Goal: Find specific page/section: Find specific page/section

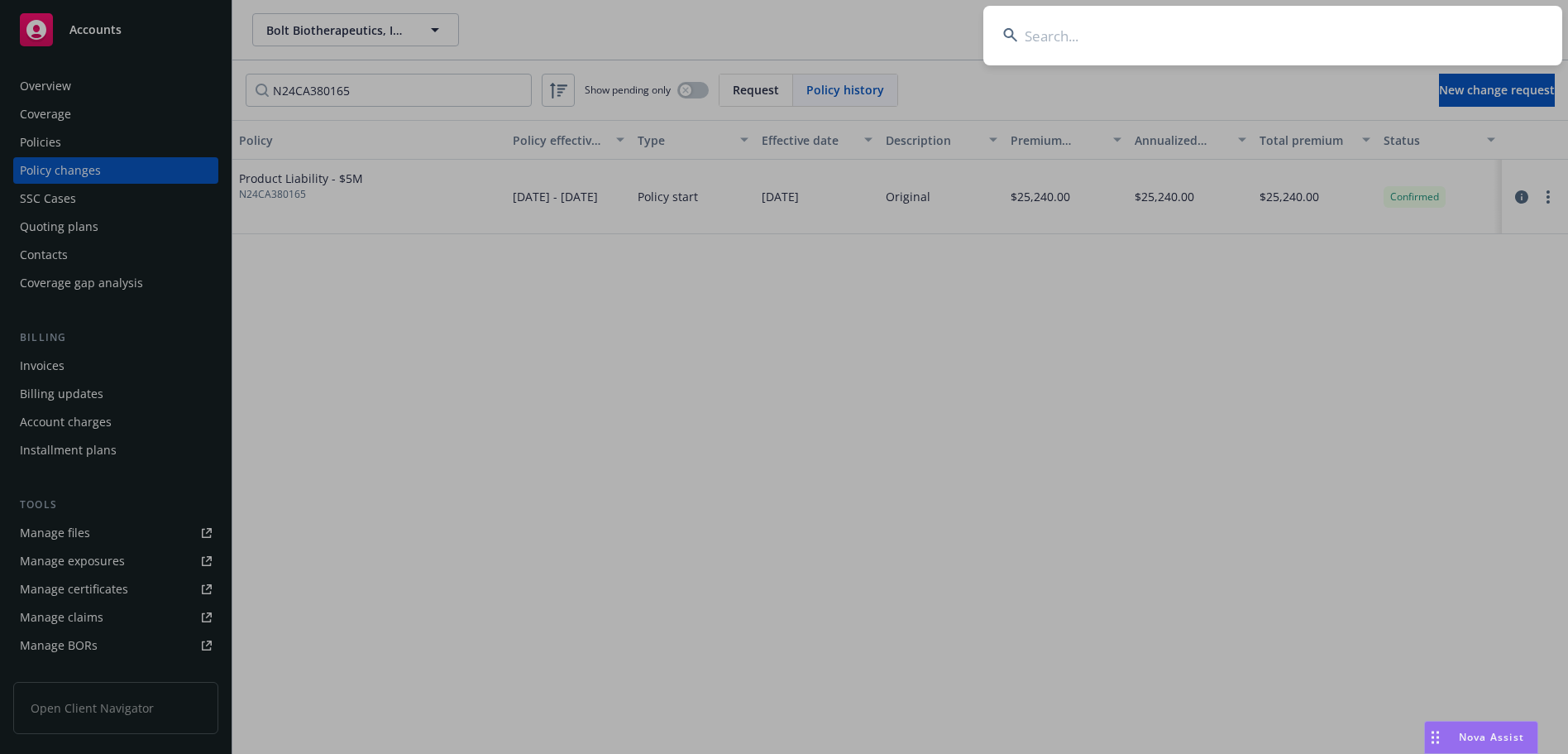
click at [1059, 44] on input at bounding box center [1273, 36] width 579 height 60
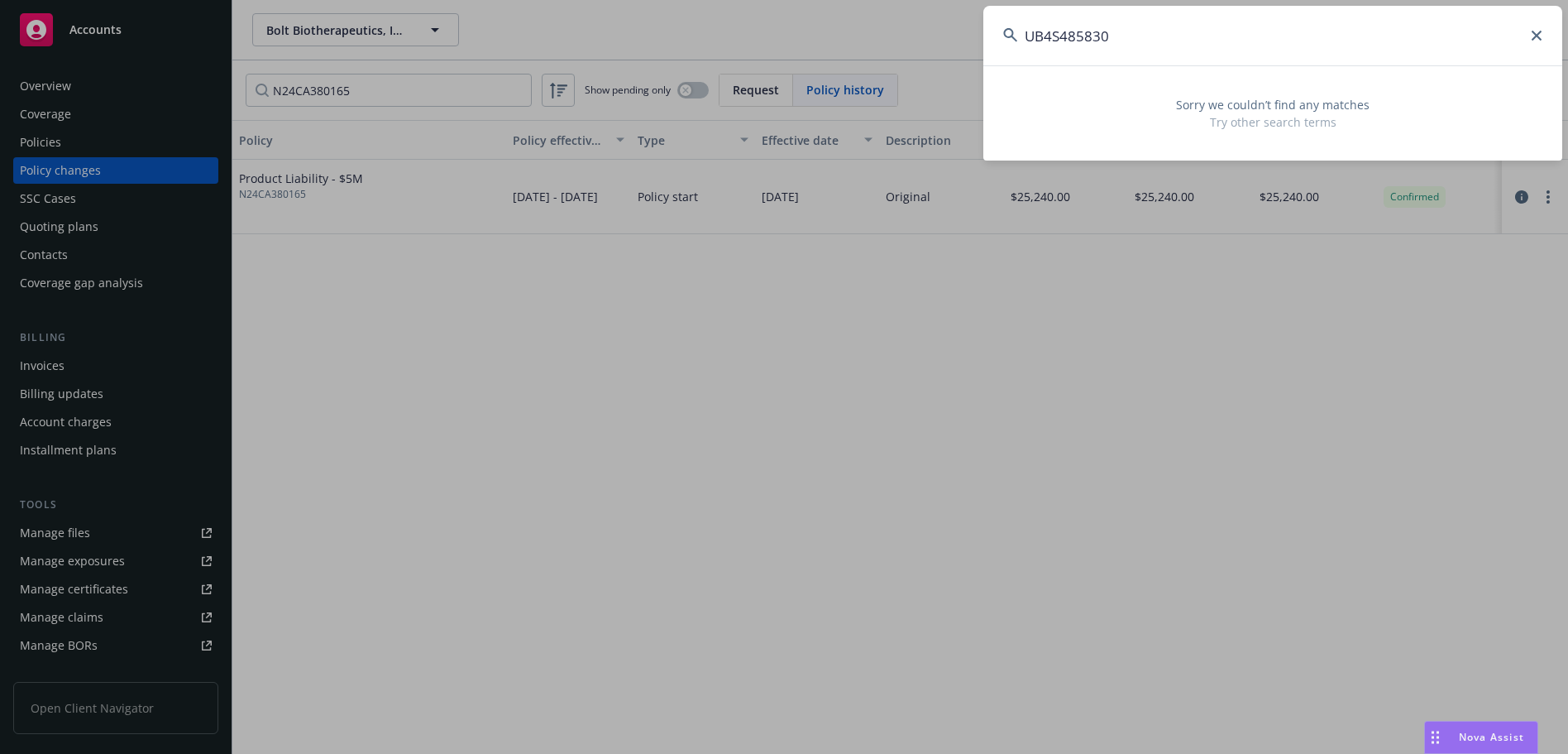
click at [1041, 36] on input "UB4S485830" at bounding box center [1273, 36] width 579 height 60
click at [1040, 37] on input "UB4S485830" at bounding box center [1273, 36] width 579 height 60
drag, startPoint x: 1048, startPoint y: 37, endPoint x: 991, endPoint y: 37, distance: 57.0
click at [991, 37] on input "UB-4S485830" at bounding box center [1273, 36] width 579 height 60
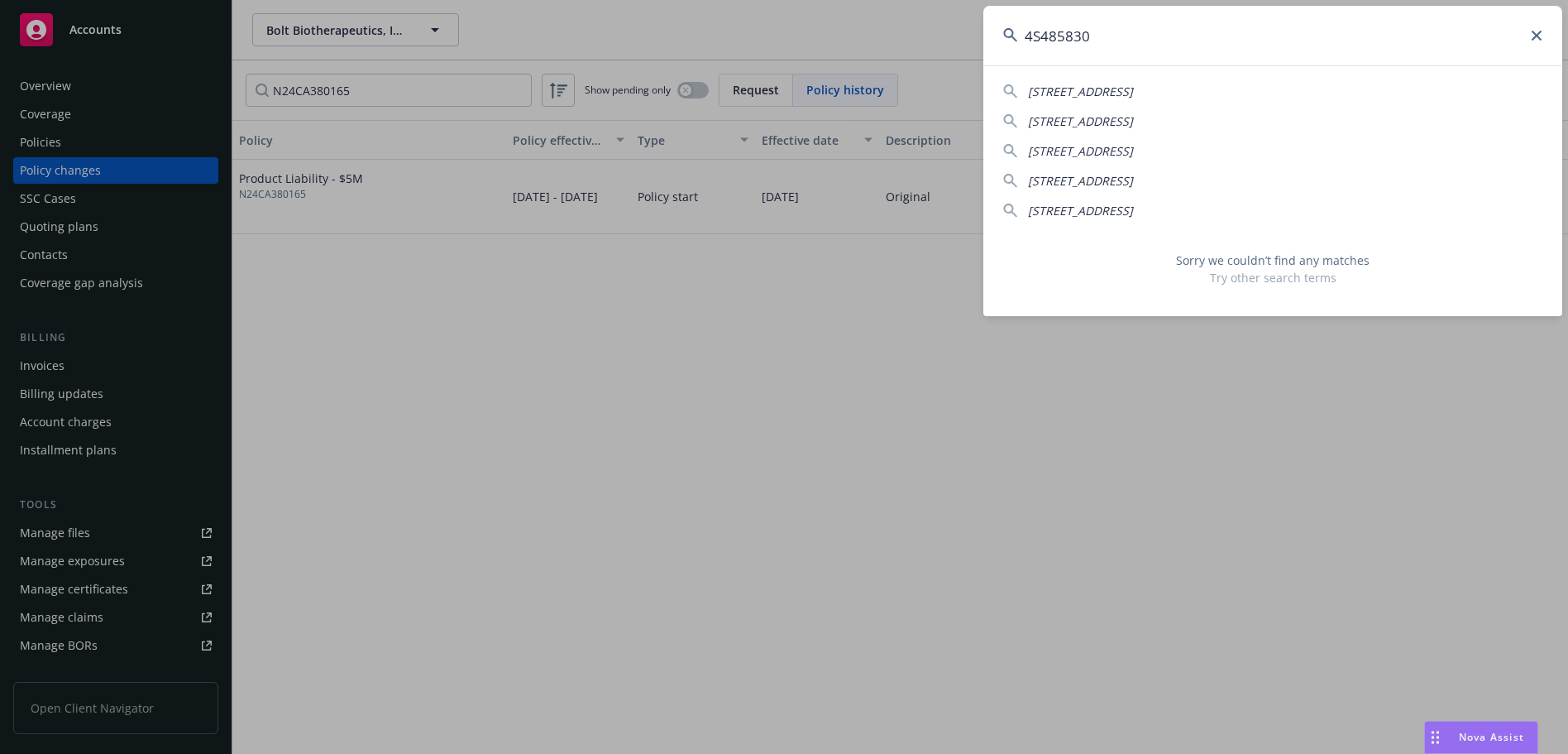
drag, startPoint x: 1104, startPoint y: 34, endPoint x: 963, endPoint y: 34, distance: 141.0
click at [963, 34] on div "4S485830 [STREET_ADDRESS] [STREET_ADDRESS] 107-[GEOGRAPHIC_DATA][STREET_ADDRESS…" at bounding box center [784, 377] width 1568 height 754
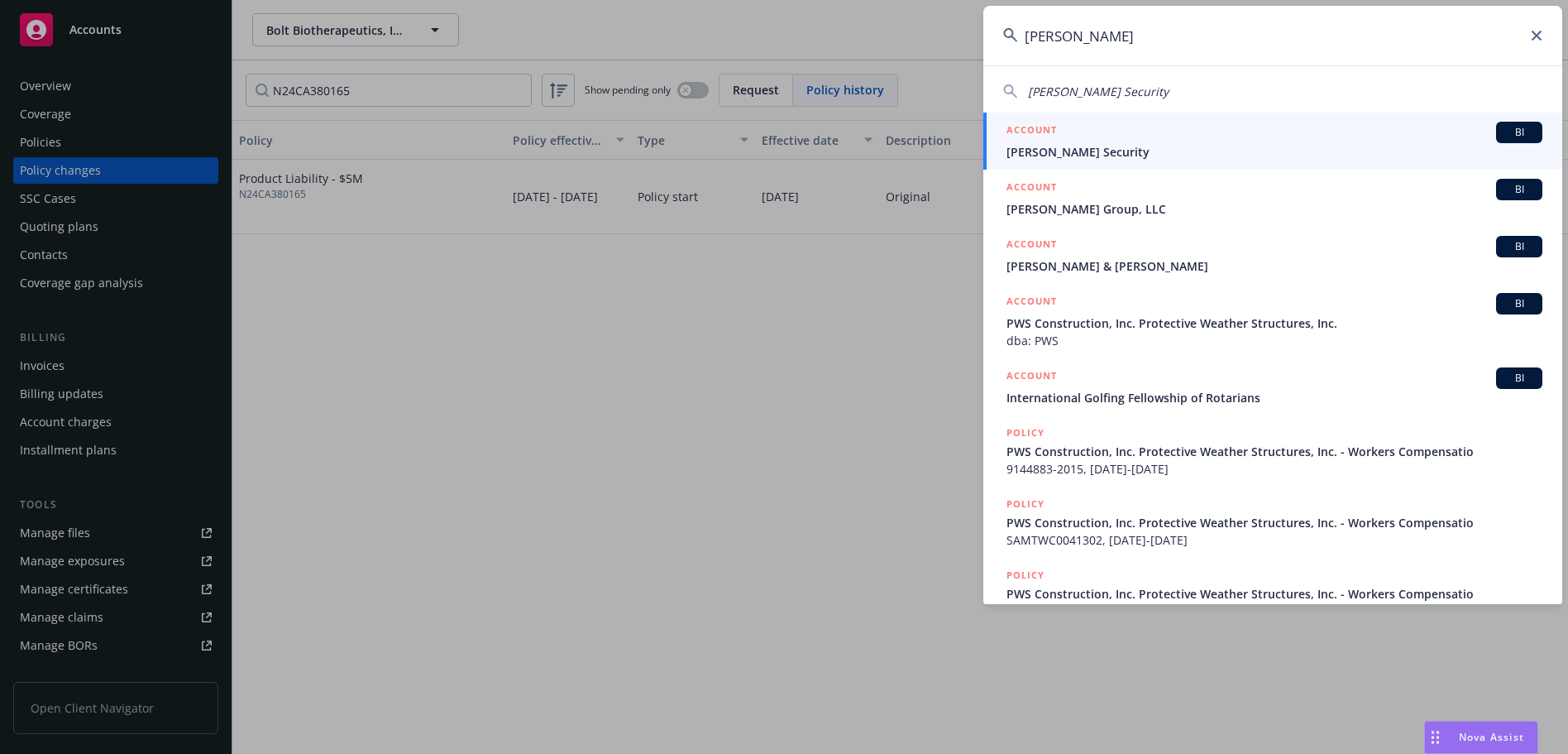
drag, startPoint x: 1021, startPoint y: 24, endPoint x: 994, endPoint y: 24, distance: 27.0
click at [994, 24] on input "[PERSON_NAME]" at bounding box center [1273, 36] width 579 height 60
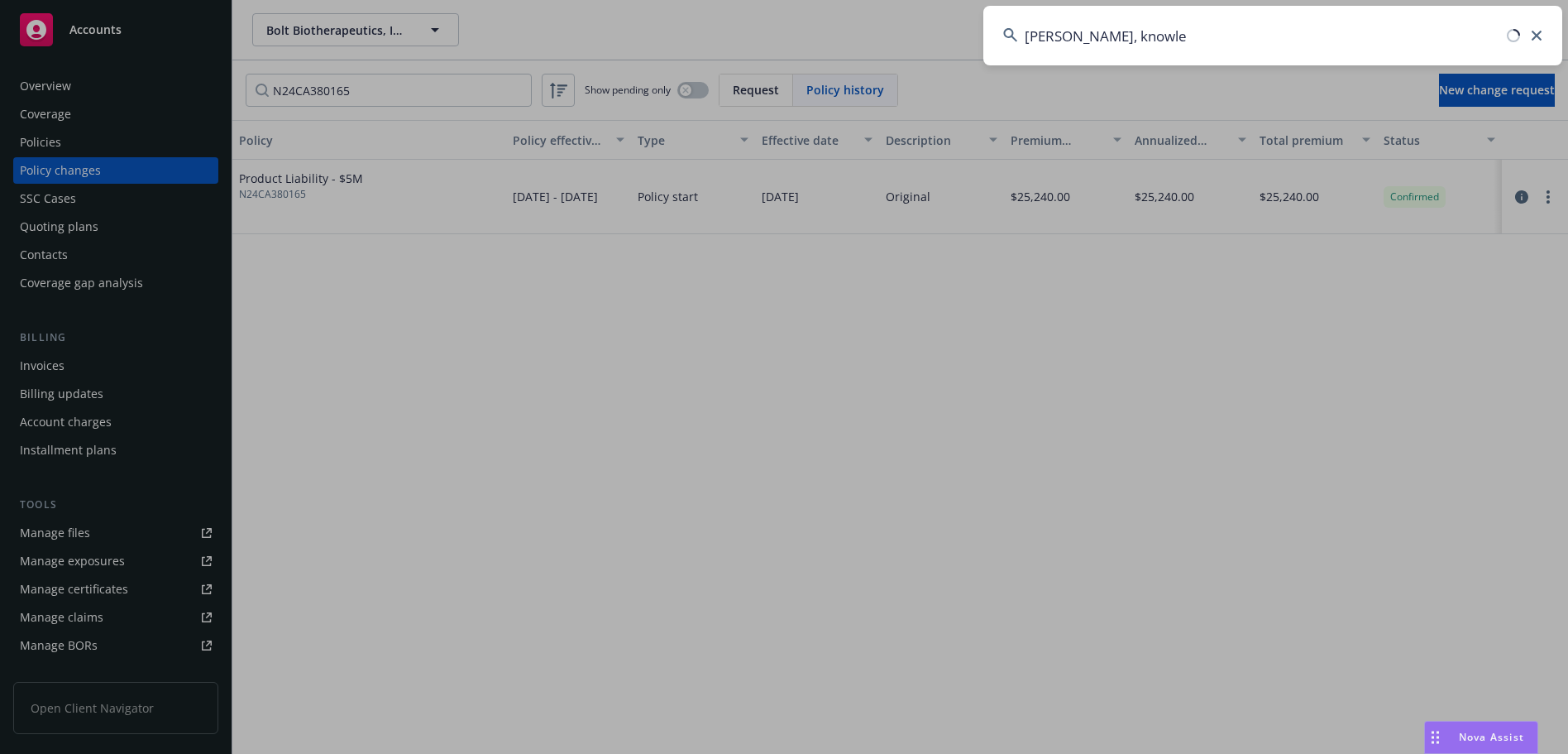
type input "[PERSON_NAME], [PERSON_NAME]"
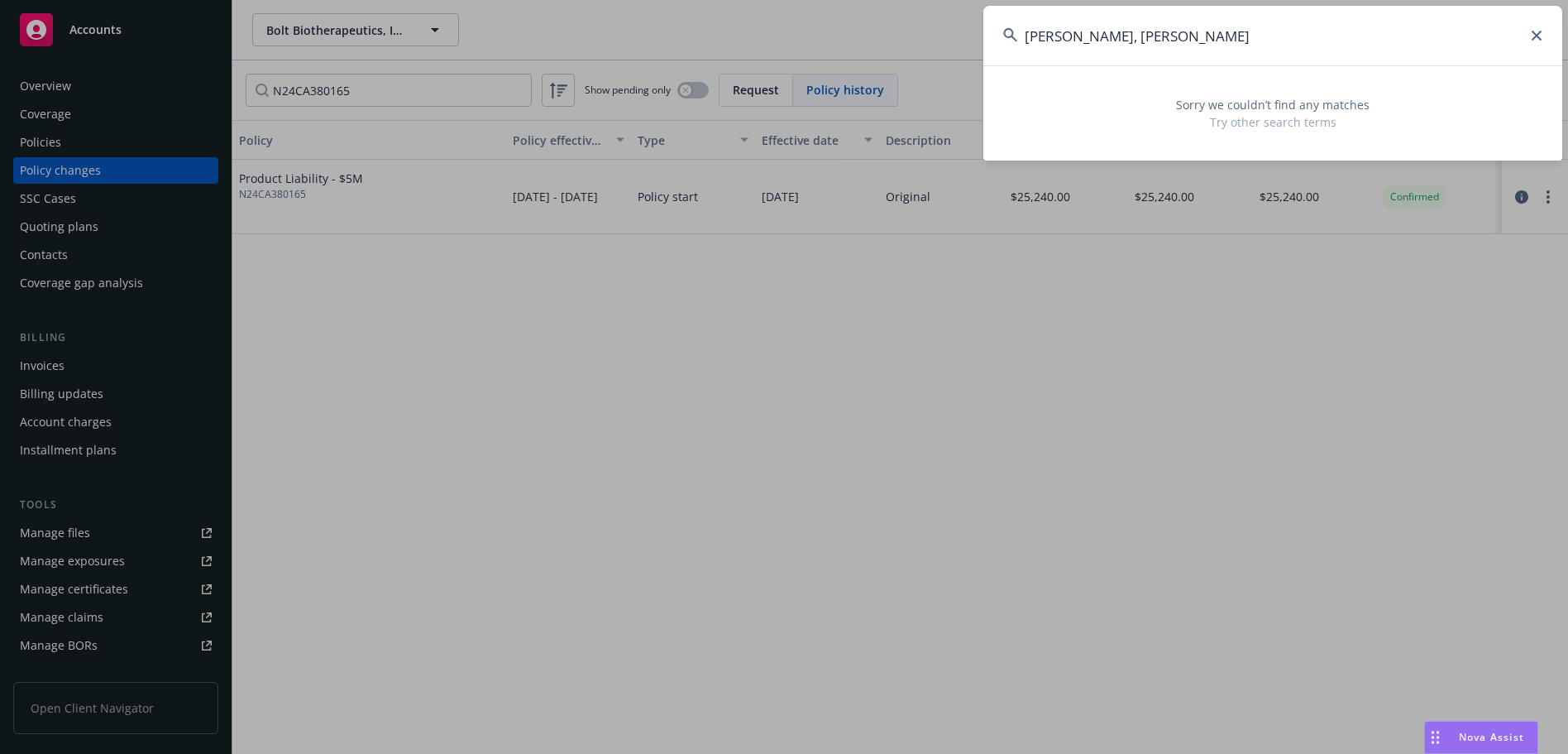
drag, startPoint x: 765, startPoint y: 357, endPoint x: 745, endPoint y: 300, distance: 60.4
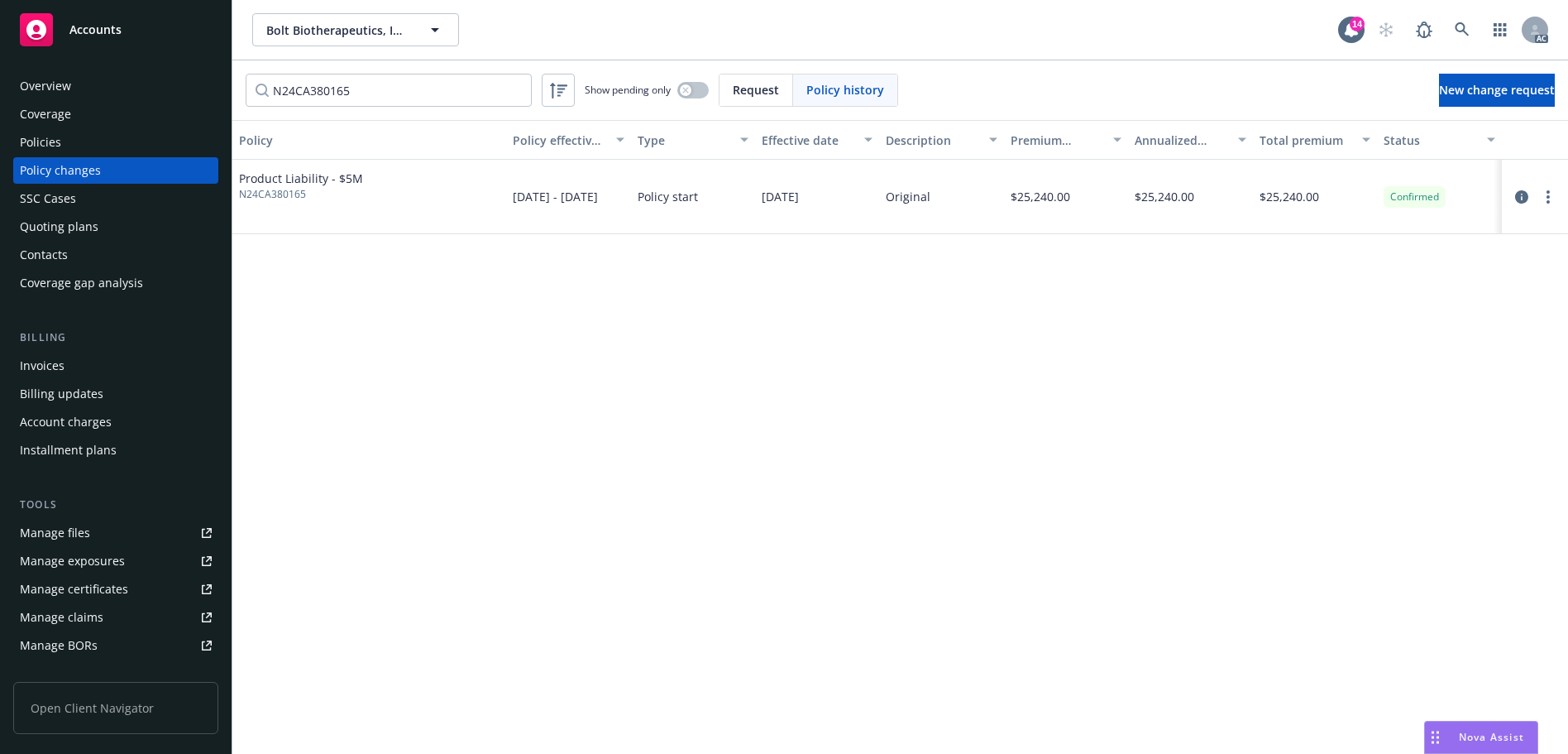
click at [79, 80] on div "Overview" at bounding box center [116, 85] width 192 height 26
